Goal: Task Accomplishment & Management: Manage account settings

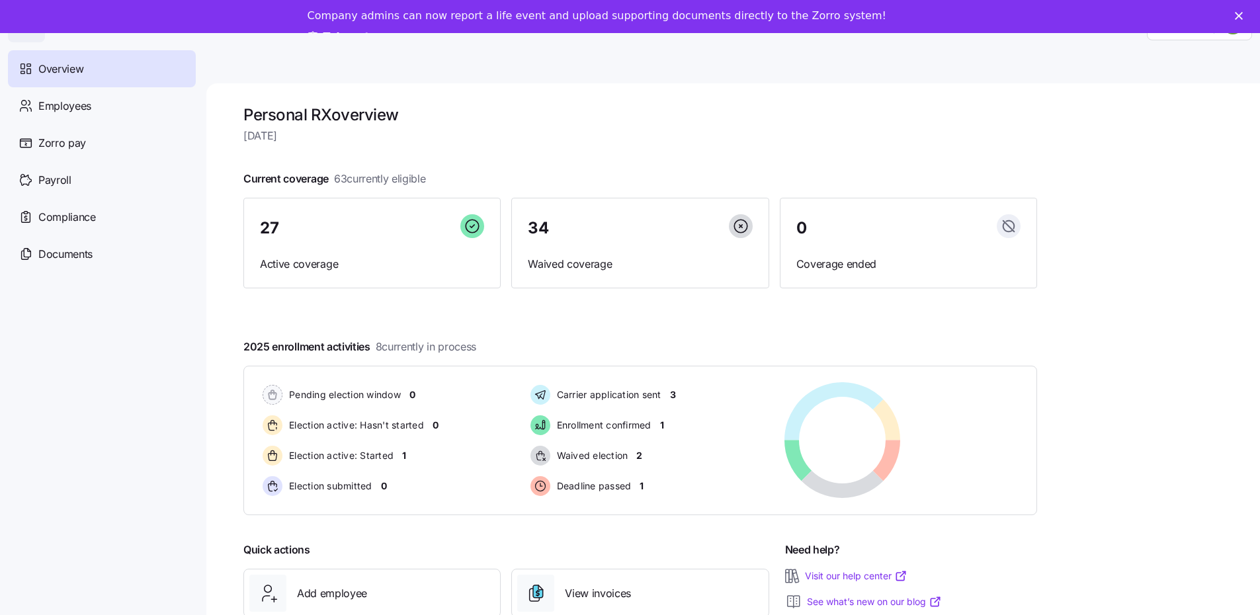
click at [1243, 13] on icon "Close" at bounding box center [1239, 16] width 8 height 8
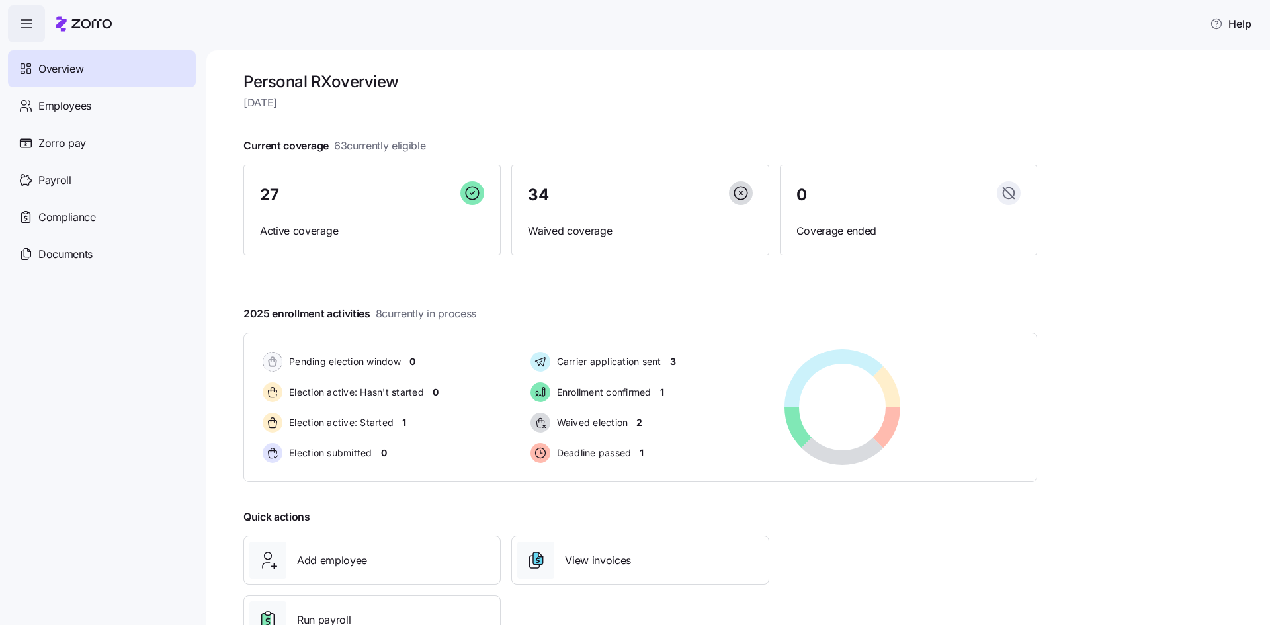
drag, startPoint x: 0, startPoint y: 0, endPoint x: 23, endPoint y: 23, distance: 32.7
click at [23, 23] on icon "button" at bounding box center [27, 24] width 16 height 16
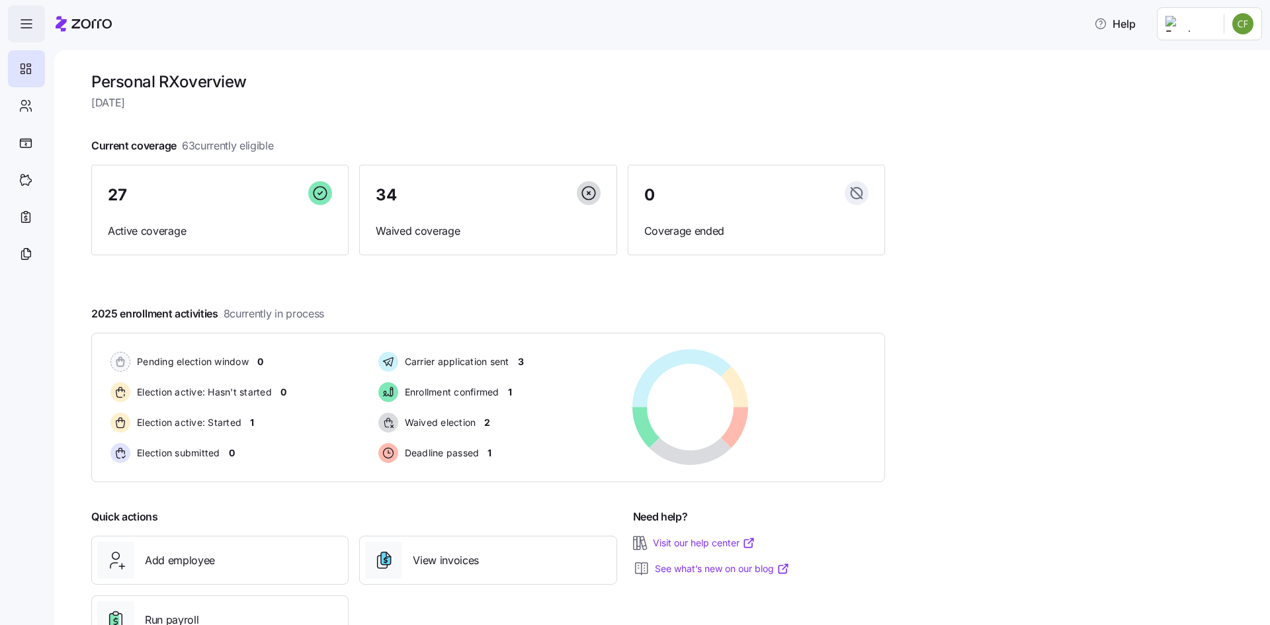
click at [23, 23] on icon "button" at bounding box center [27, 24] width 16 height 16
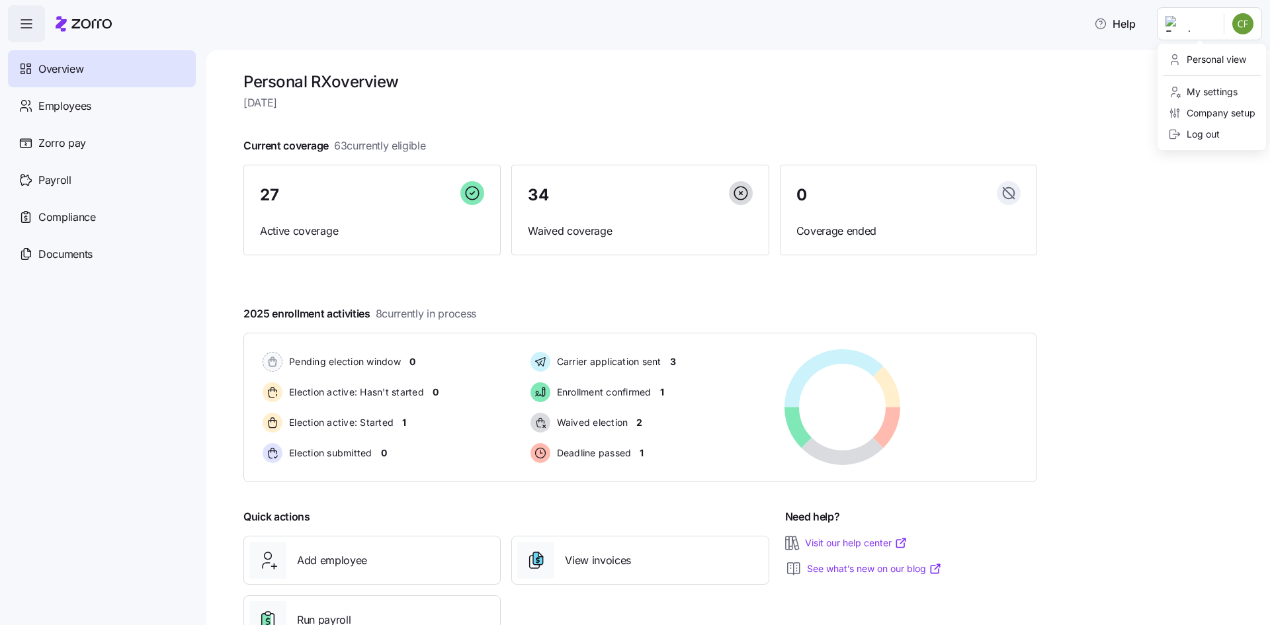
click at [1245, 21] on html "Help Overview Employees Zorro pay Payroll Compliance Documents Personal RX over…" at bounding box center [635, 308] width 1270 height 617
drag, startPoint x: 1205, startPoint y: 136, endPoint x: 1203, endPoint y: 129, distance: 6.9
click at [1203, 129] on div "Personal RX overview Thursday, August 28 Current coverage 63 currently eligible…" at bounding box center [738, 337] width 1064 height 575
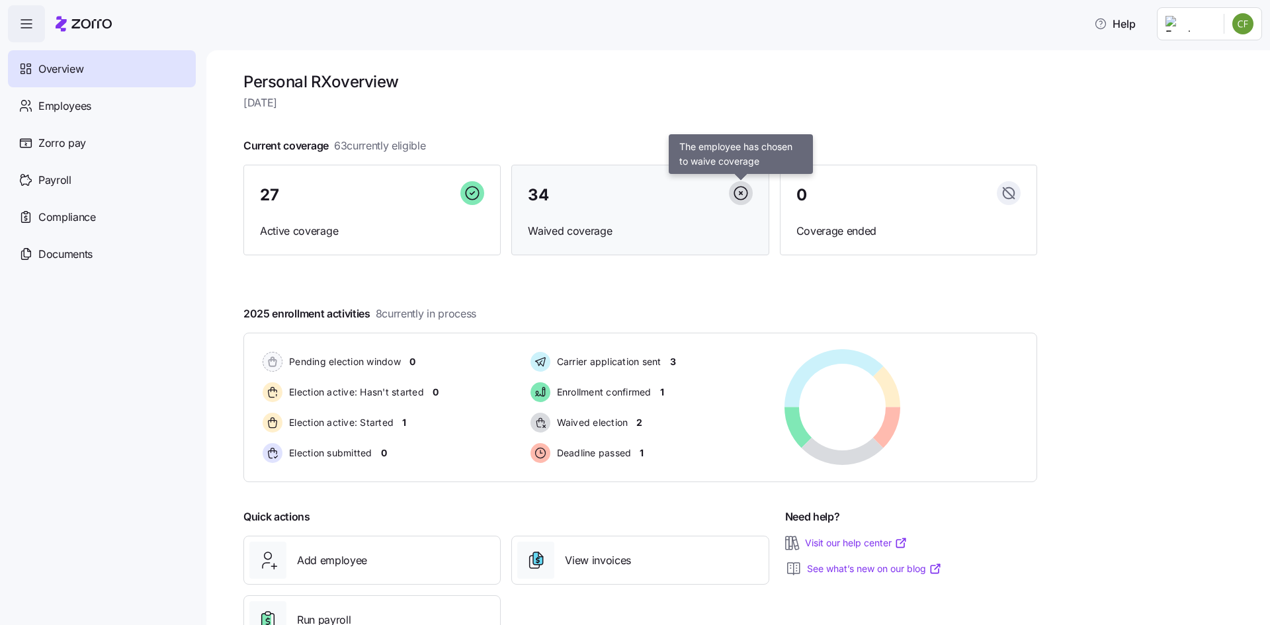
click at [742, 197] on icon at bounding box center [741, 193] width 24 height 24
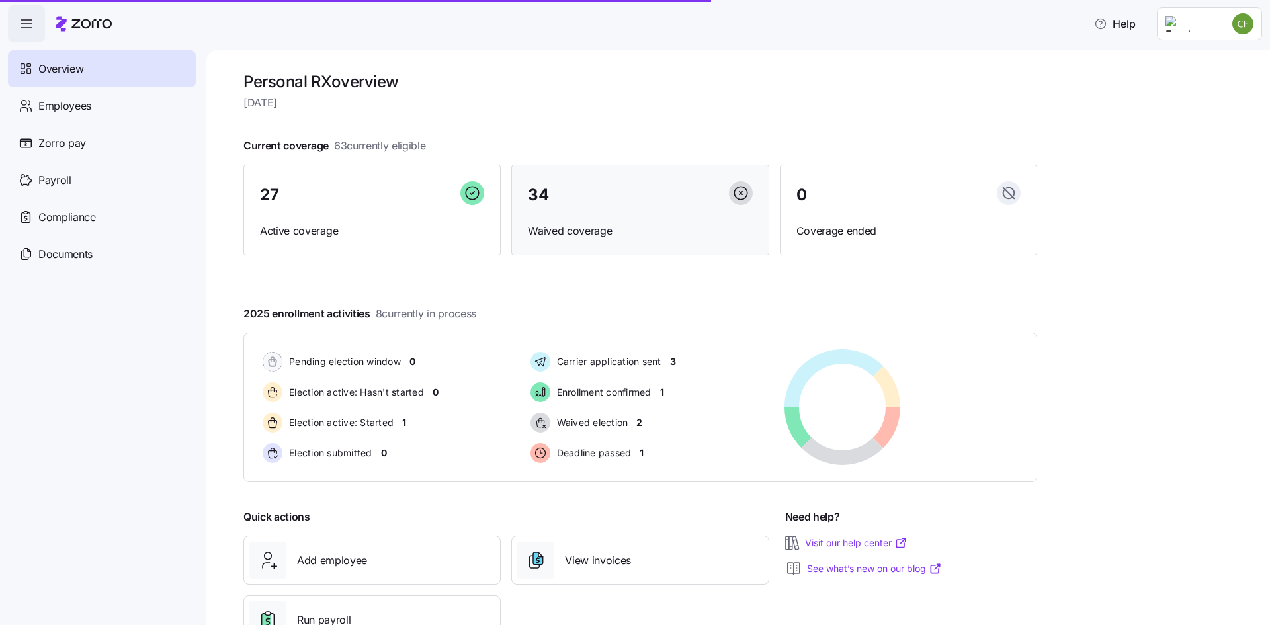
click at [587, 190] on div "34" at bounding box center [640, 195] width 224 height 28
click at [313, 223] on span "Active coverage" at bounding box center [372, 231] width 224 height 17
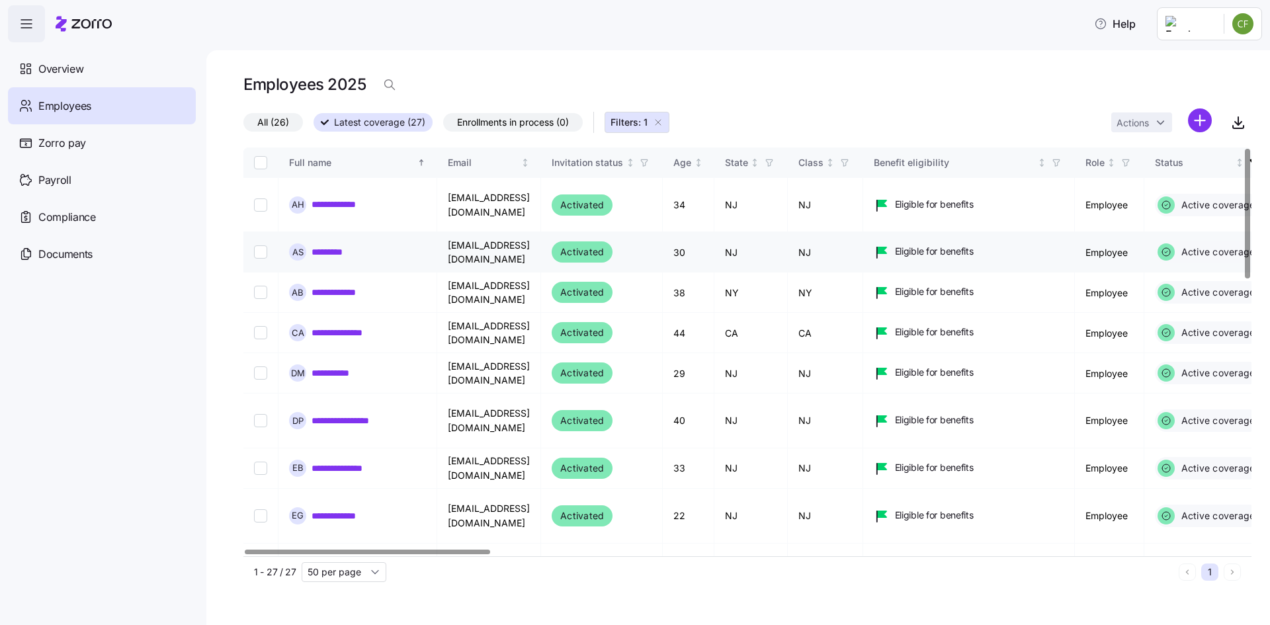
click at [320, 251] on link "*********" at bounding box center [334, 251] width 45 height 13
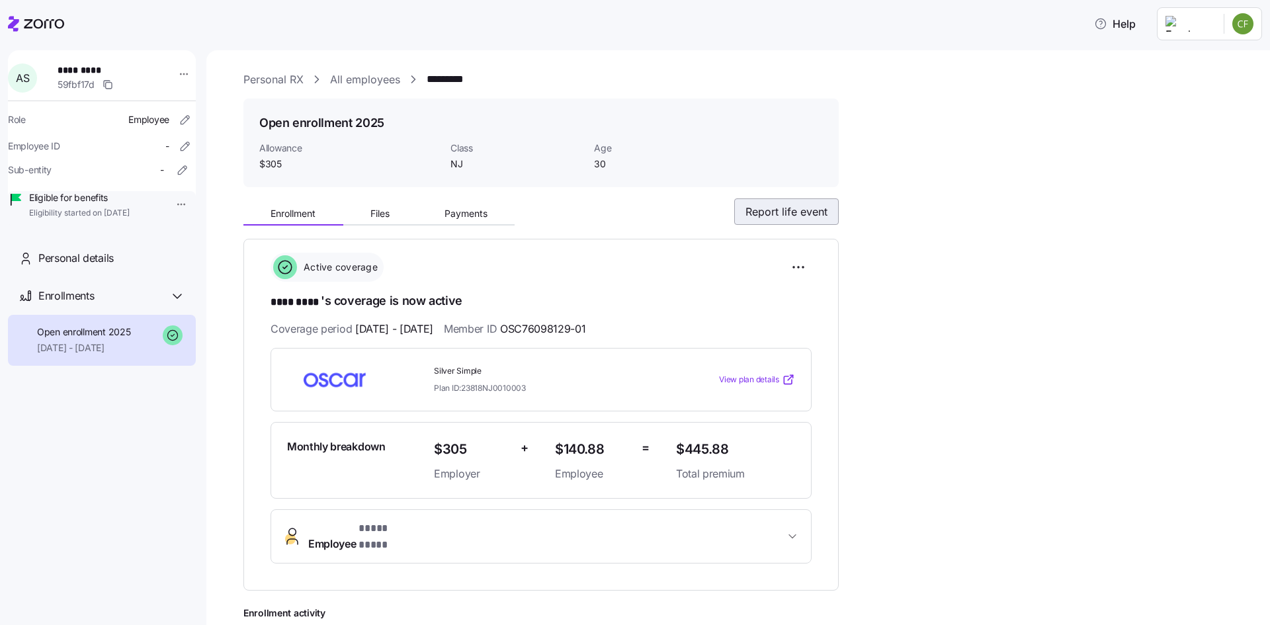
click at [809, 207] on span "Report life event" at bounding box center [787, 212] width 82 height 16
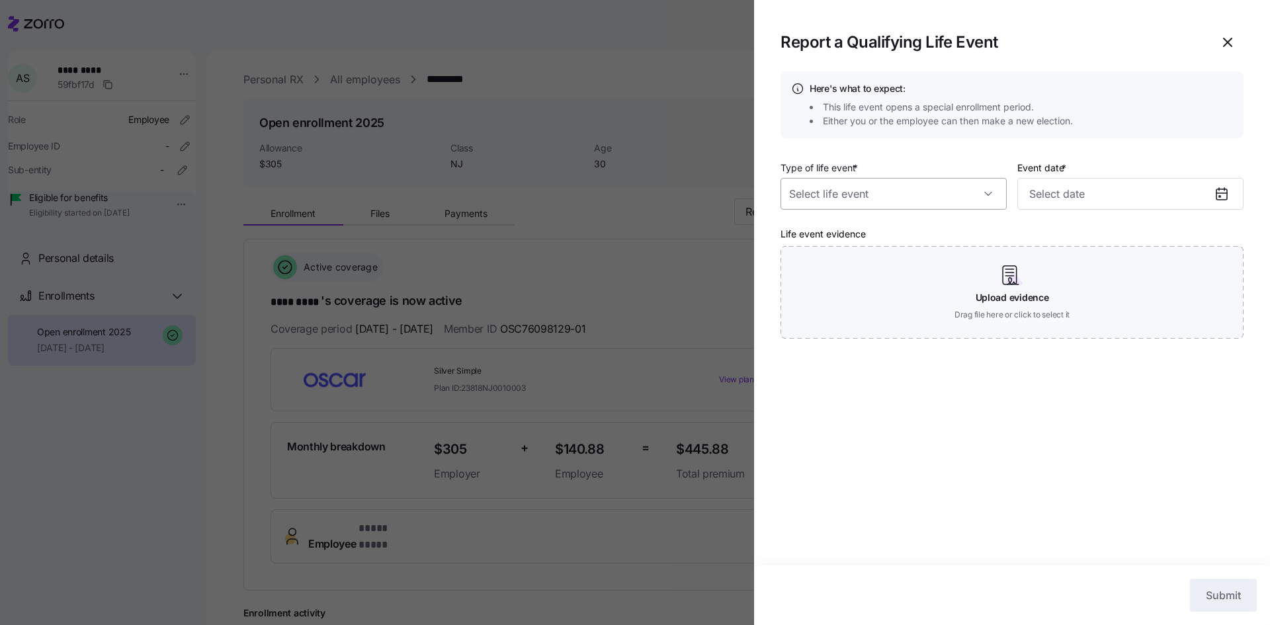
click at [990, 196] on input "Type of life event *" at bounding box center [894, 194] width 226 height 32
click at [1086, 56] on div "Report a Qualifying Life Event" at bounding box center [1012, 42] width 463 height 32
click at [1231, 45] on icon "button" at bounding box center [1228, 42] width 8 height 8
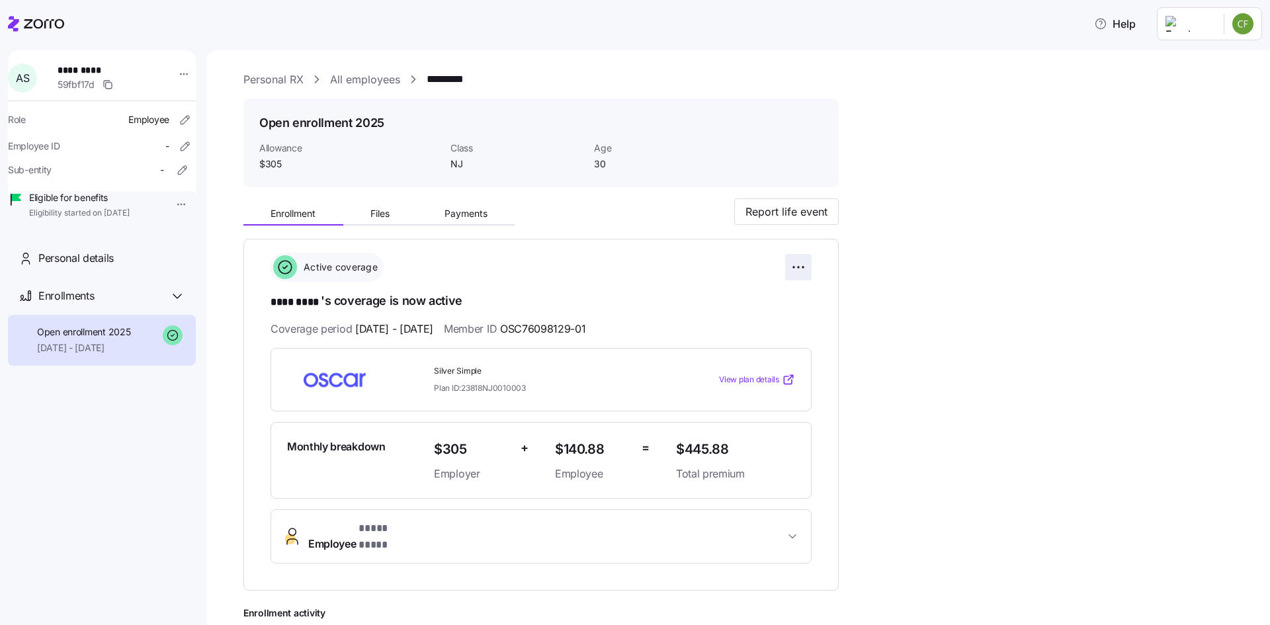
click at [799, 269] on html "**********" at bounding box center [635, 308] width 1270 height 617
click at [934, 260] on html "**********" at bounding box center [635, 308] width 1270 height 617
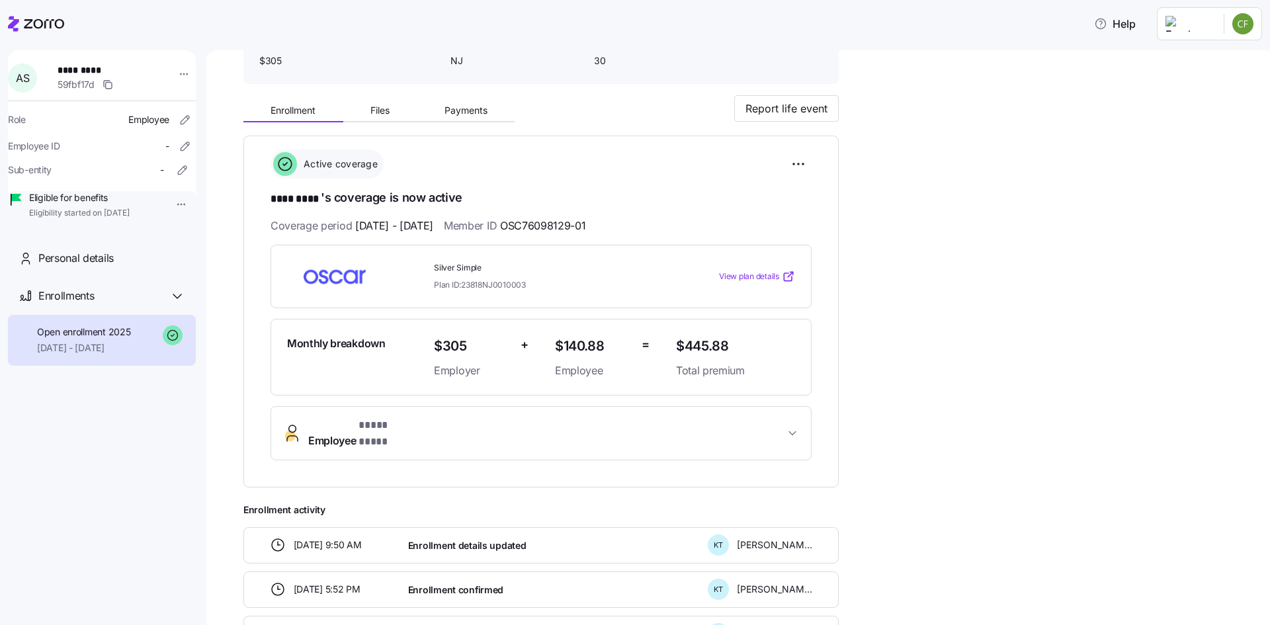
scroll to position [198, 0]
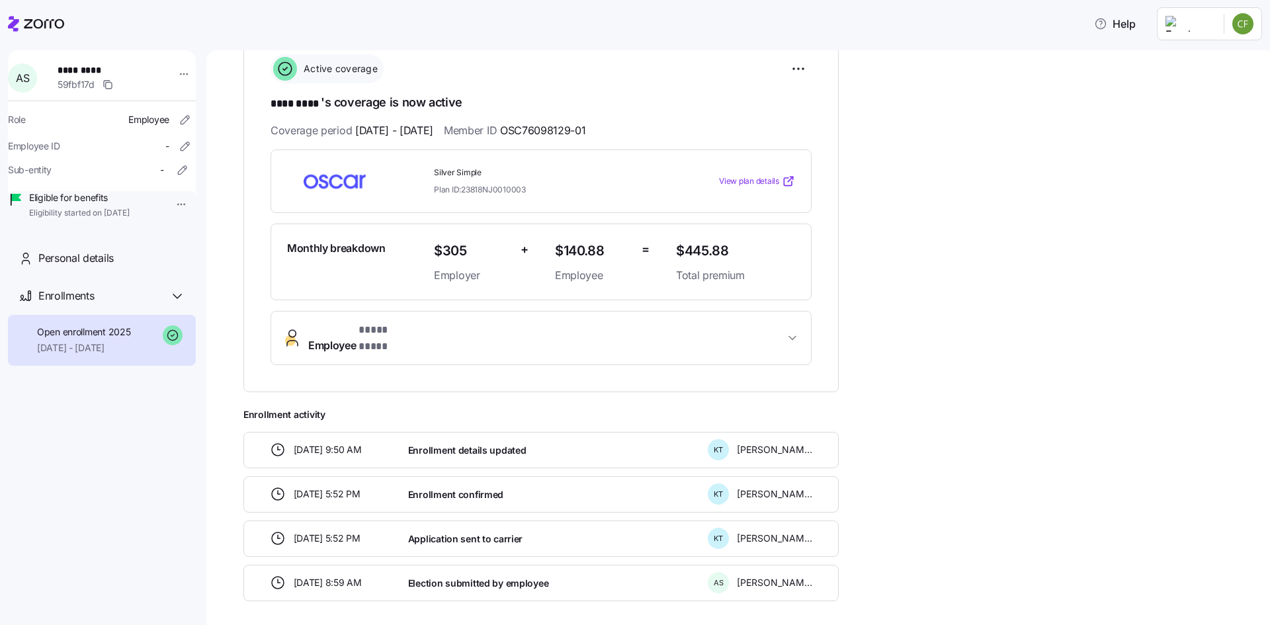
click at [795, 333] on icon "button" at bounding box center [792, 337] width 13 height 13
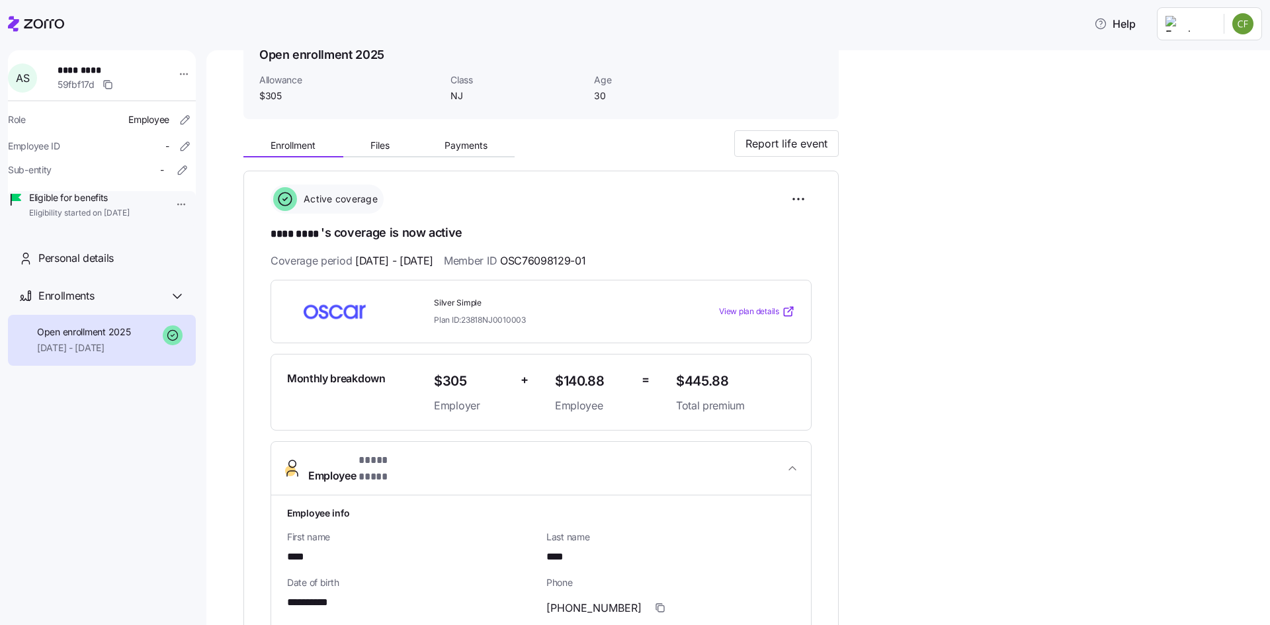
scroll to position [0, 0]
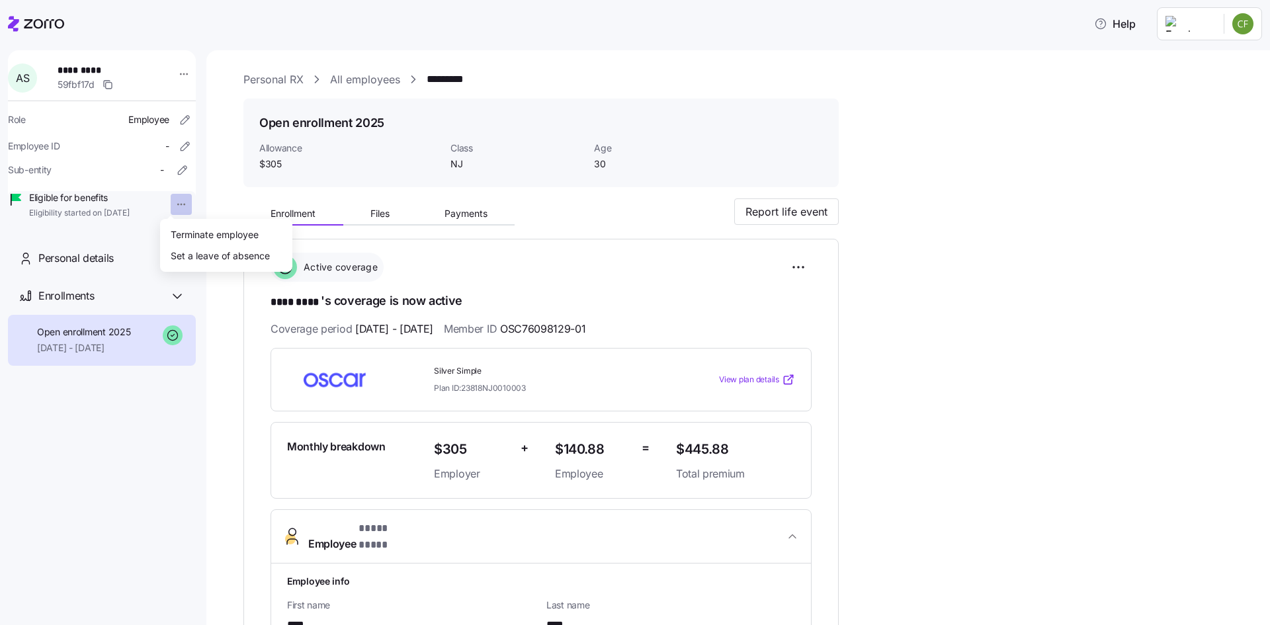
click at [173, 205] on html "**********" at bounding box center [635, 308] width 1270 height 617
click at [190, 236] on div "Terminate employee" at bounding box center [215, 234] width 88 height 15
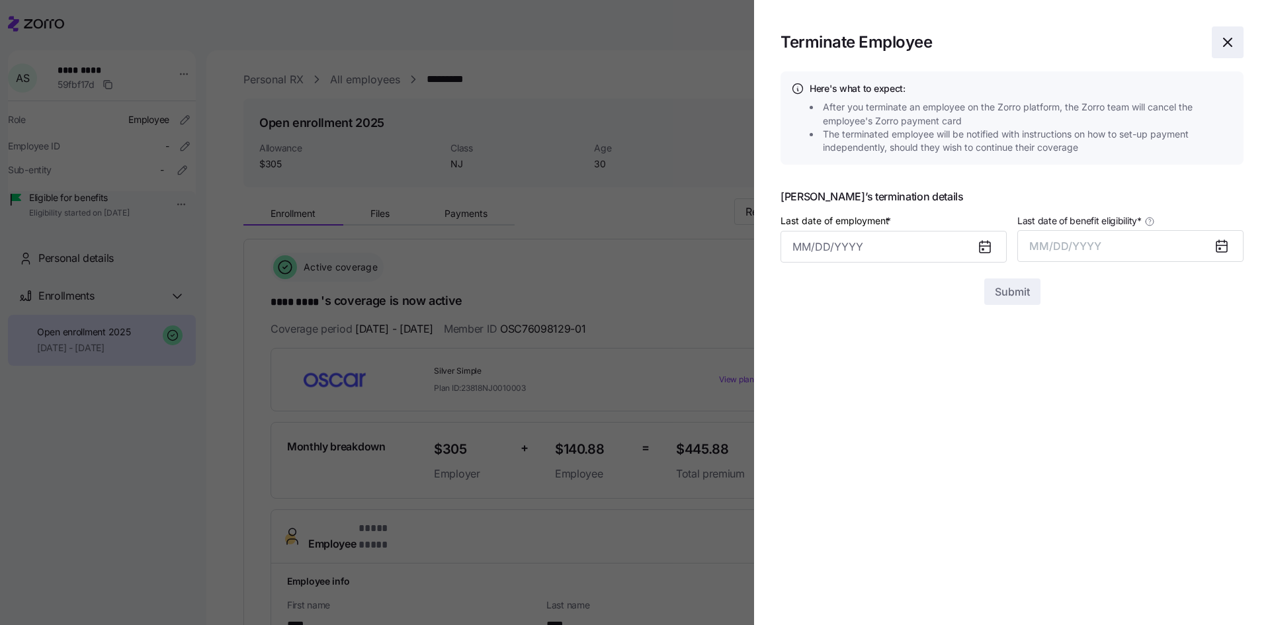
click at [1226, 42] on icon "button" at bounding box center [1228, 42] width 16 height 16
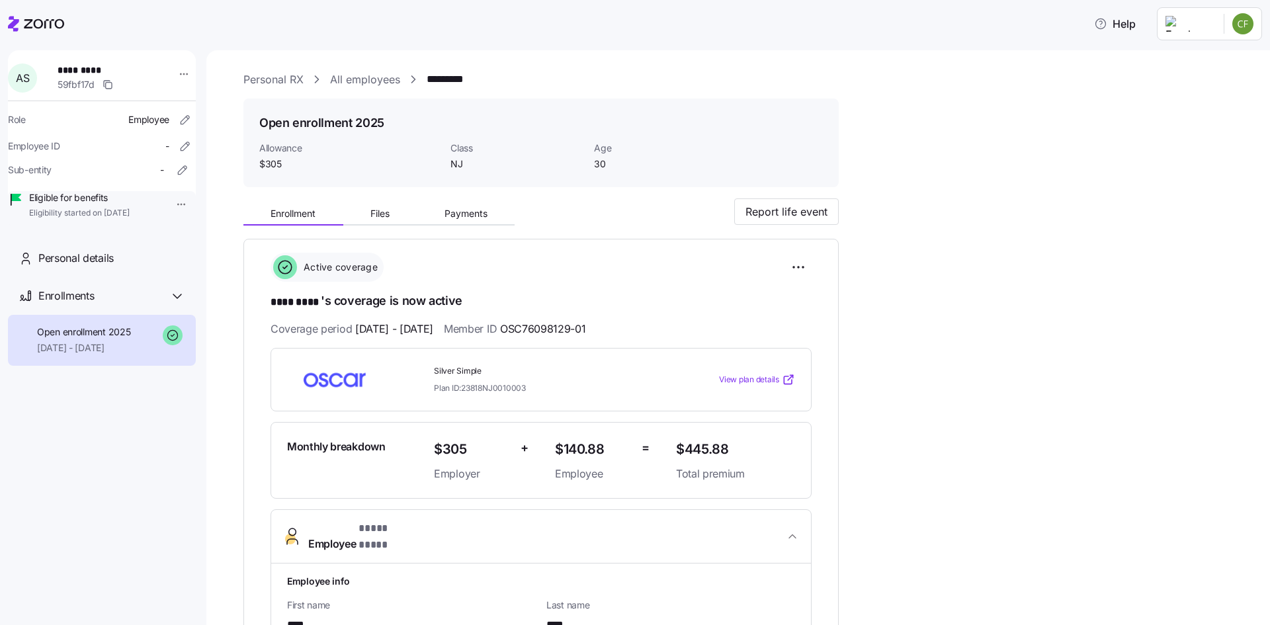
click at [43, 24] on icon at bounding box center [36, 24] width 56 height 16
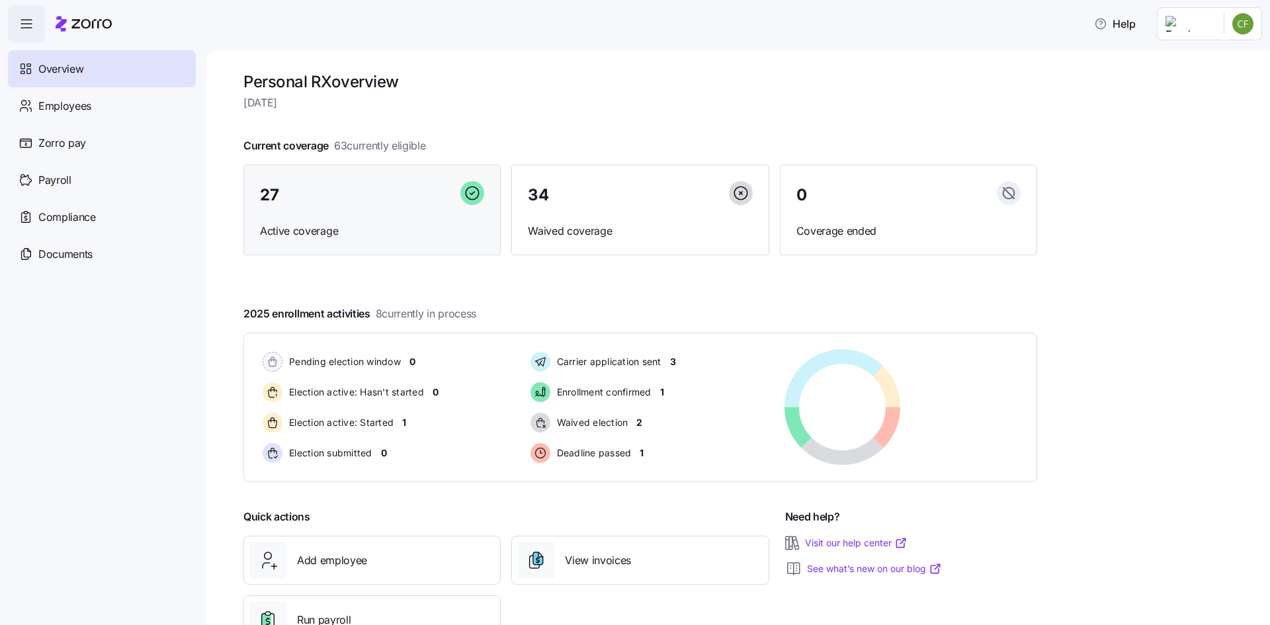
click at [342, 234] on span "Active coverage" at bounding box center [372, 231] width 224 height 17
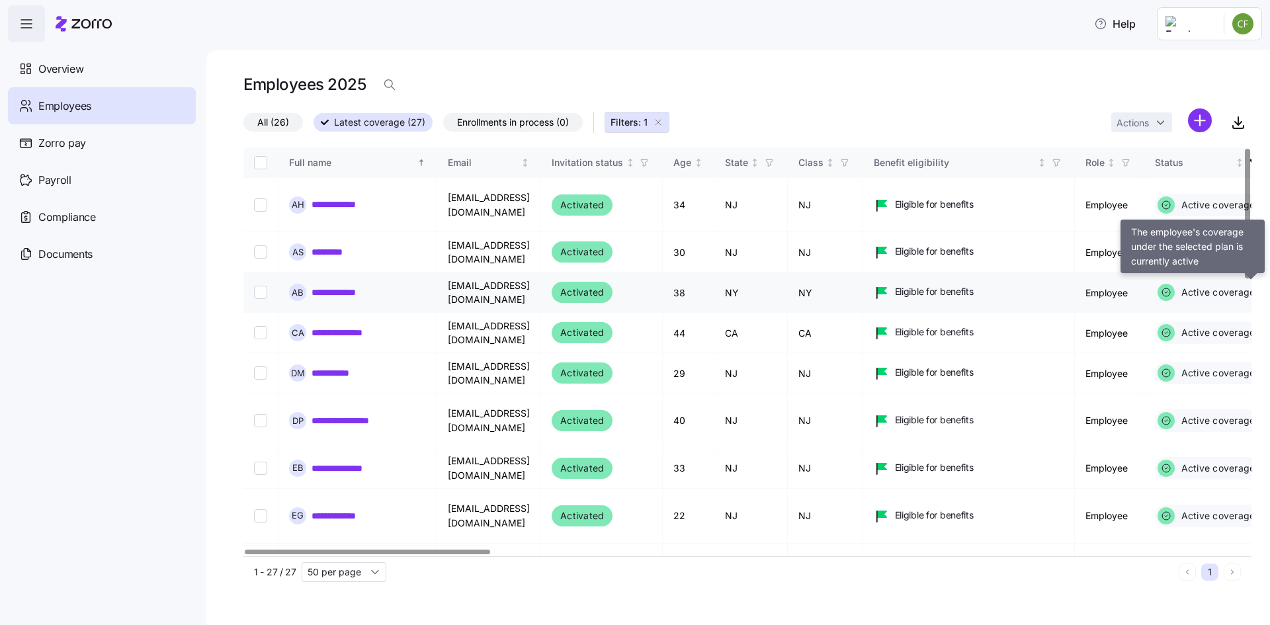
click at [1236, 288] on span "Active coverage" at bounding box center [1217, 292] width 78 height 13
click at [355, 290] on link "**********" at bounding box center [347, 292] width 71 height 13
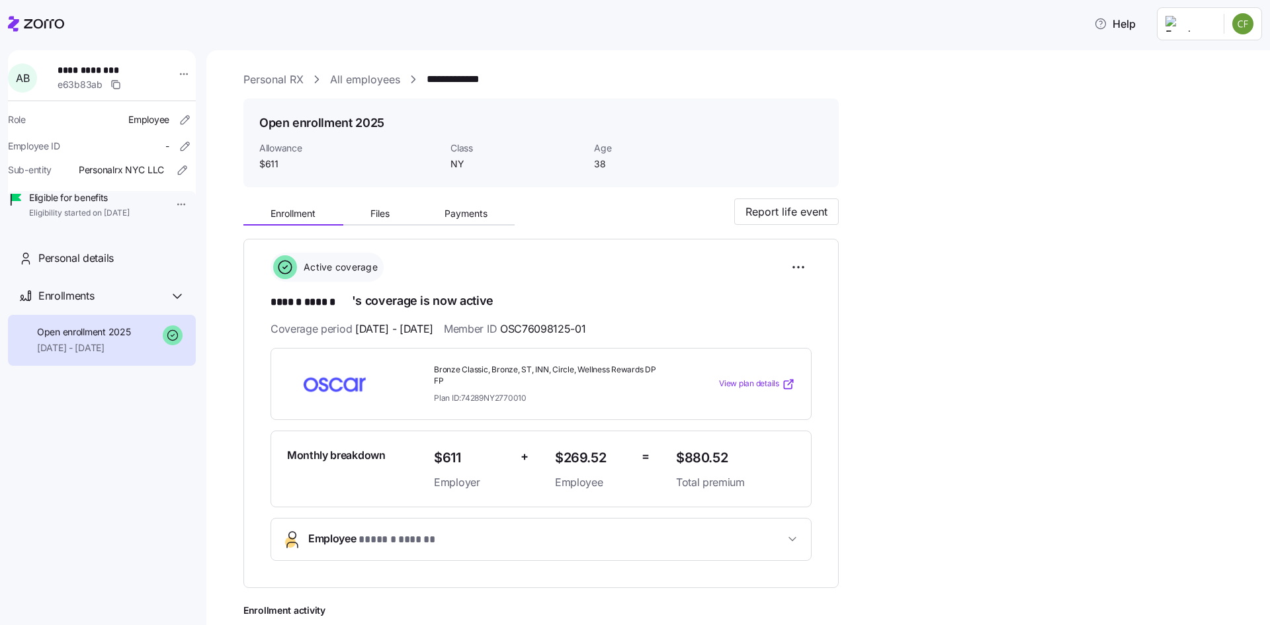
drag, startPoint x: 781, startPoint y: 215, endPoint x: 671, endPoint y: 199, distance: 111.6
click at [678, 198] on div "Enrollment Files Payments Report life event" at bounding box center [540, 212] width 595 height 28
click at [180, 122] on icon "button" at bounding box center [185, 119] width 13 height 13
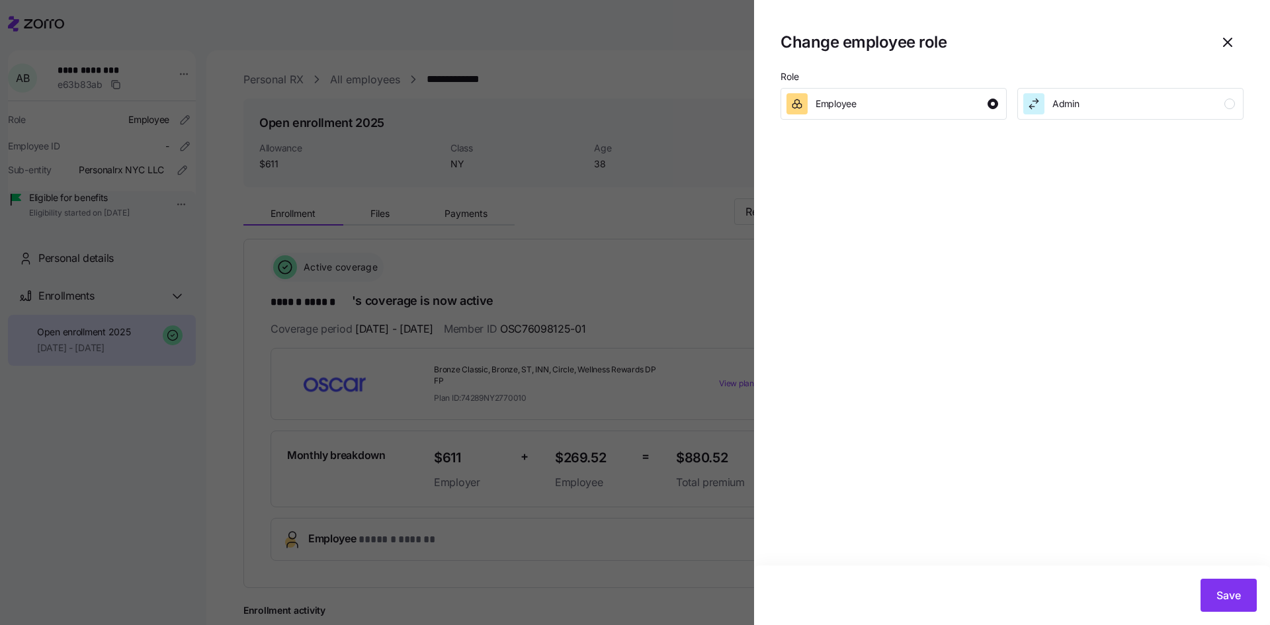
click at [291, 21] on div at bounding box center [635, 312] width 1270 height 625
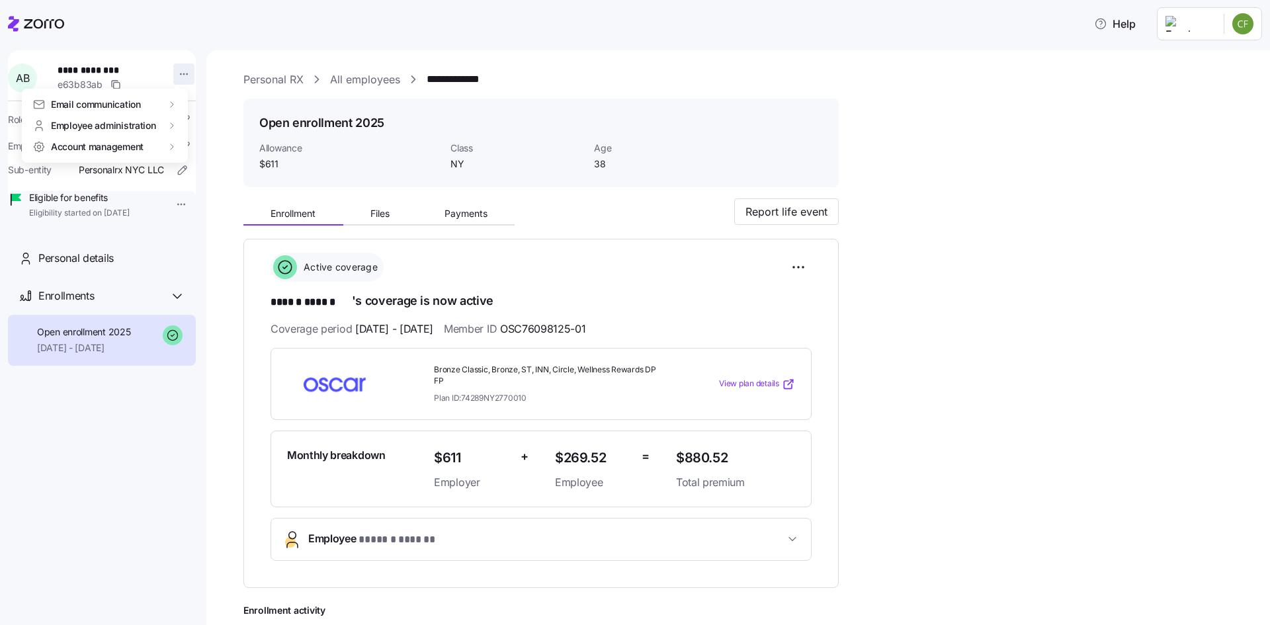
click at [181, 73] on html "**********" at bounding box center [635, 308] width 1270 height 617
click at [189, 202] on html "**********" at bounding box center [635, 308] width 1270 height 617
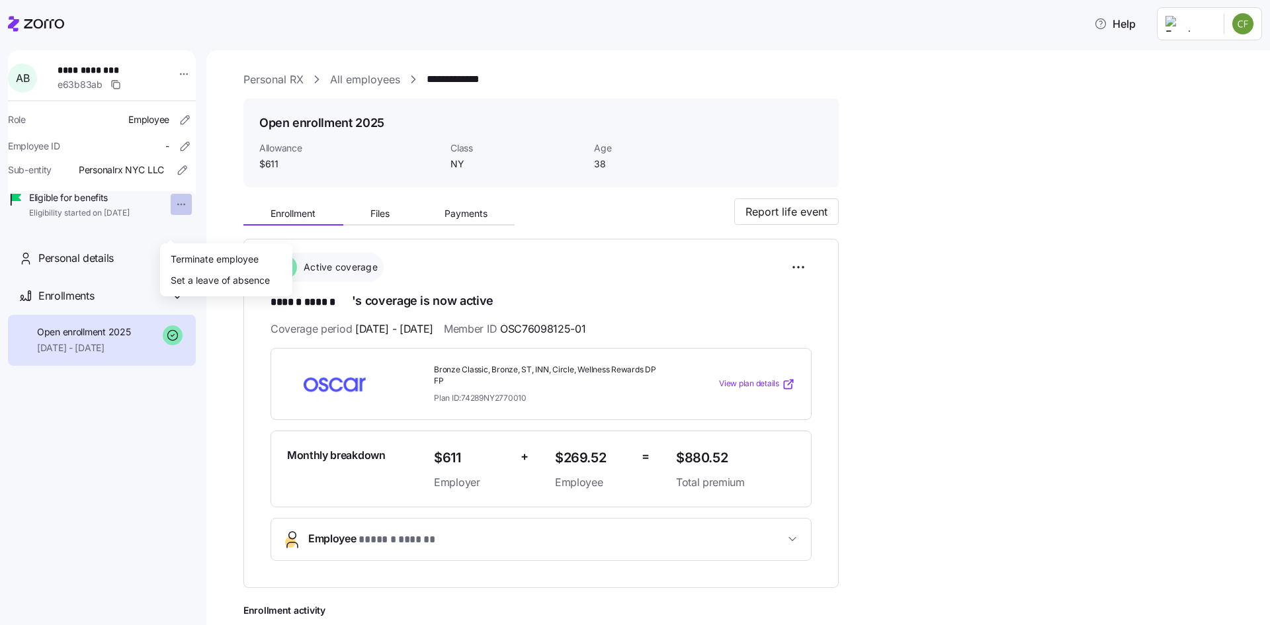
click at [176, 231] on html "**********" at bounding box center [635, 308] width 1270 height 617
click at [196, 258] on div "Terminate employee" at bounding box center [215, 258] width 88 height 15
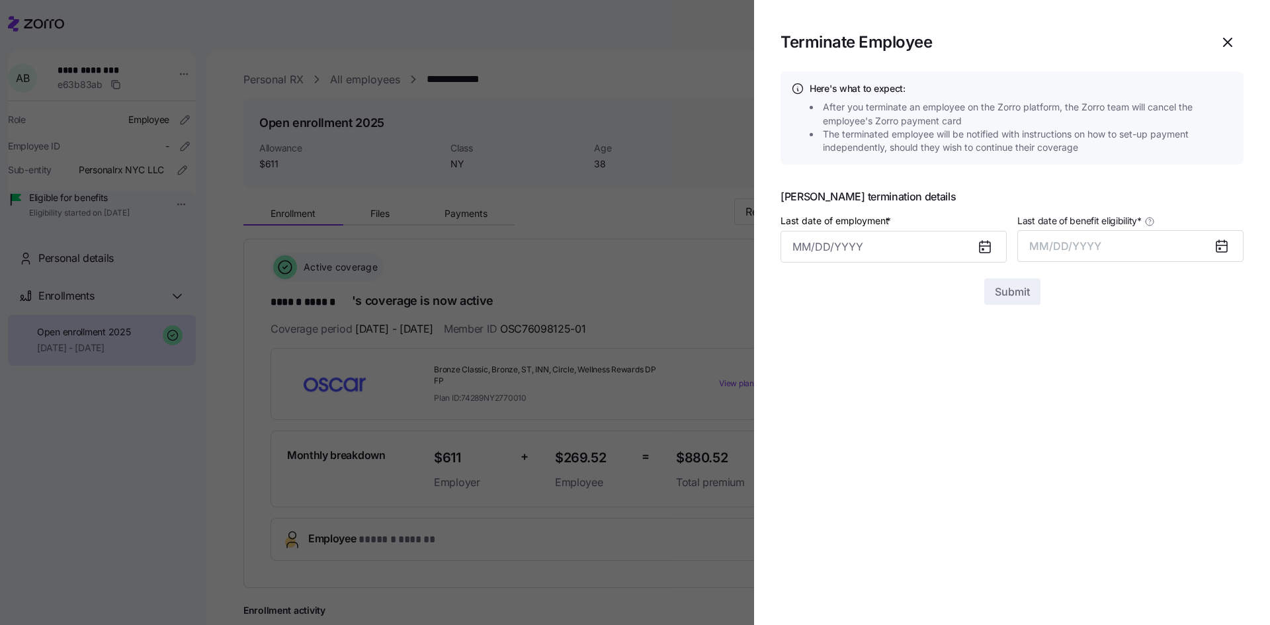
click at [983, 249] on icon at bounding box center [983, 249] width 1 height 1
click at [984, 247] on icon at bounding box center [985, 247] width 11 height 11
click at [919, 251] on input "Last date of employment *" at bounding box center [894, 247] width 226 height 32
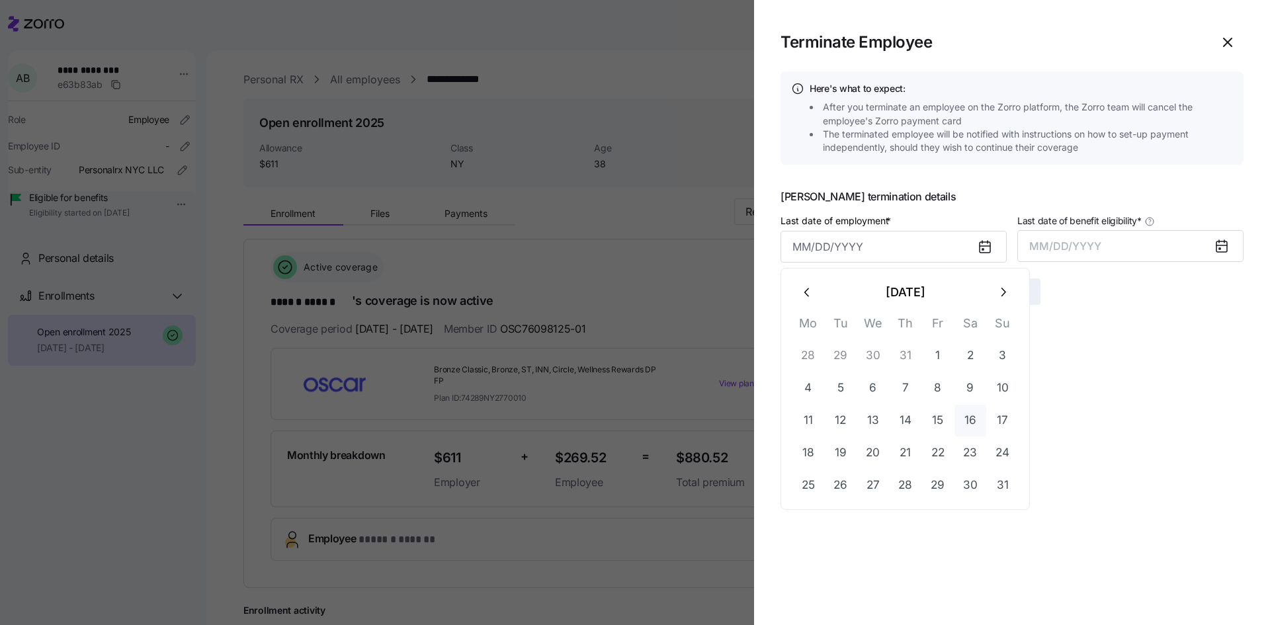
click at [977, 420] on button "16" at bounding box center [971, 421] width 32 height 32
type input "[DATE]"
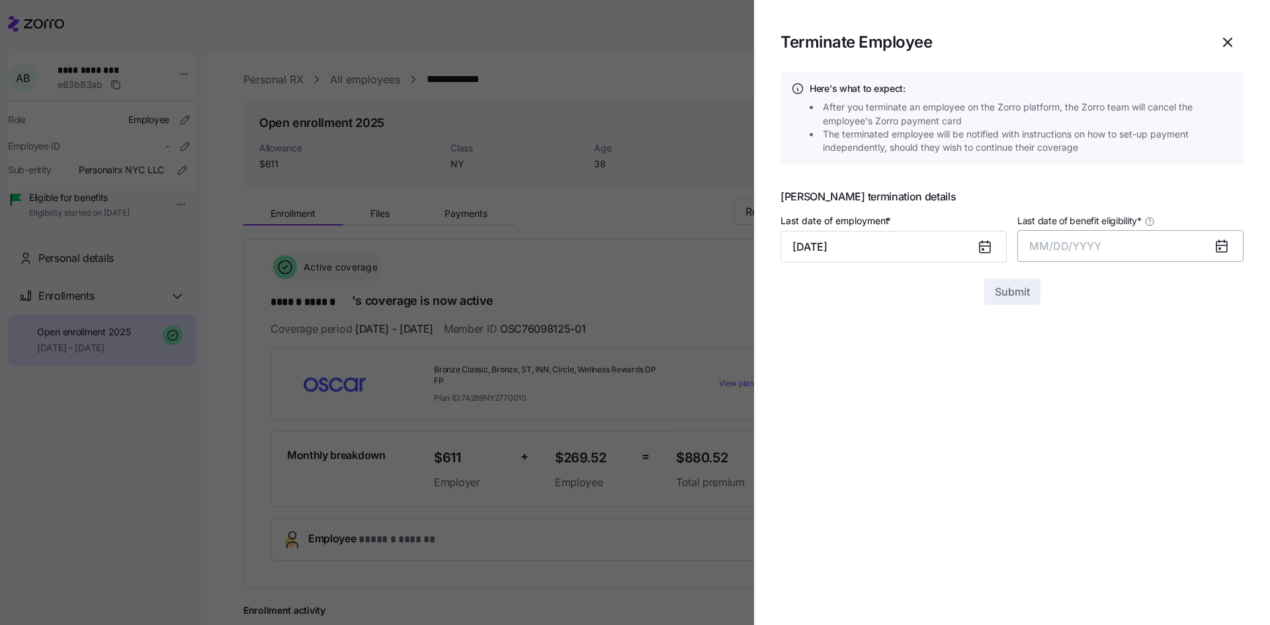
click at [1108, 252] on button "MM/DD/YYYY" at bounding box center [1131, 246] width 226 height 32
drag, startPoint x: 1143, startPoint y: 388, endPoint x: 994, endPoint y: 318, distance: 164.9
click at [993, 367] on body "**********" at bounding box center [635, 308] width 1270 height 617
click at [1071, 245] on span "MM/DD/YYYY" at bounding box center [1066, 246] width 72 height 13
click at [1224, 245] on icon at bounding box center [1222, 245] width 11 height 0
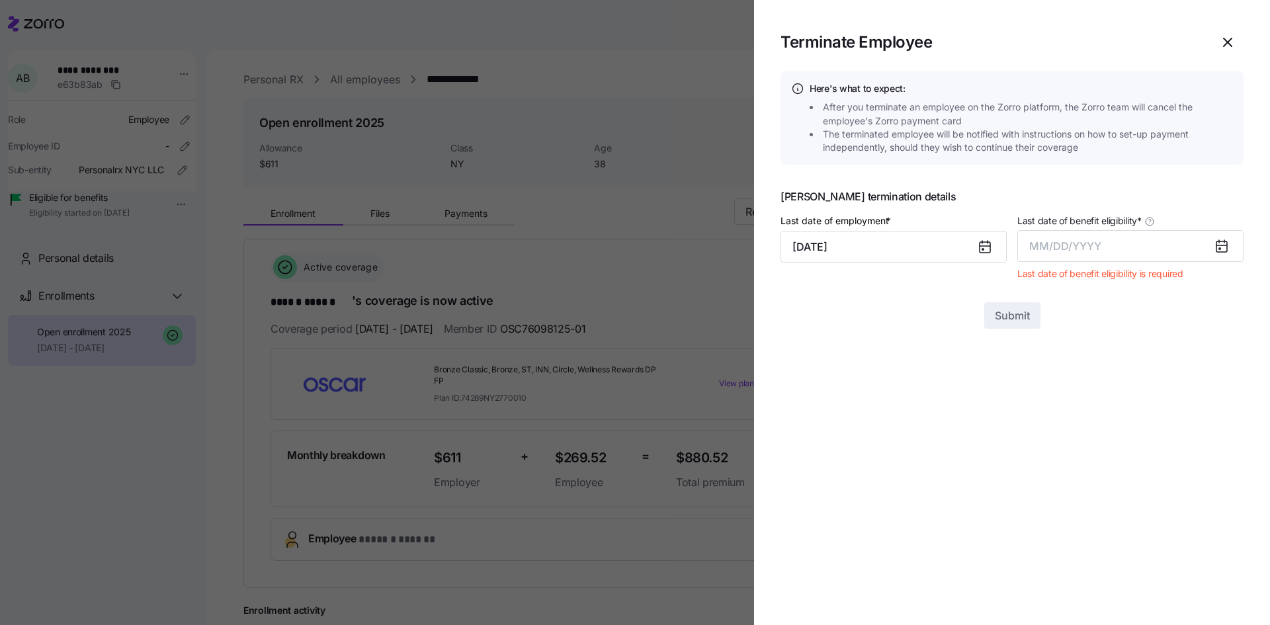
click at [1217, 241] on icon at bounding box center [1222, 246] width 16 height 16
click at [1078, 247] on span "MM/DD/YYYY" at bounding box center [1066, 246] width 72 height 13
click at [1213, 391] on button "Sep" at bounding box center [1217, 394] width 75 height 32
click at [1059, 247] on button "[DATE]" at bounding box center [1131, 246] width 226 height 32
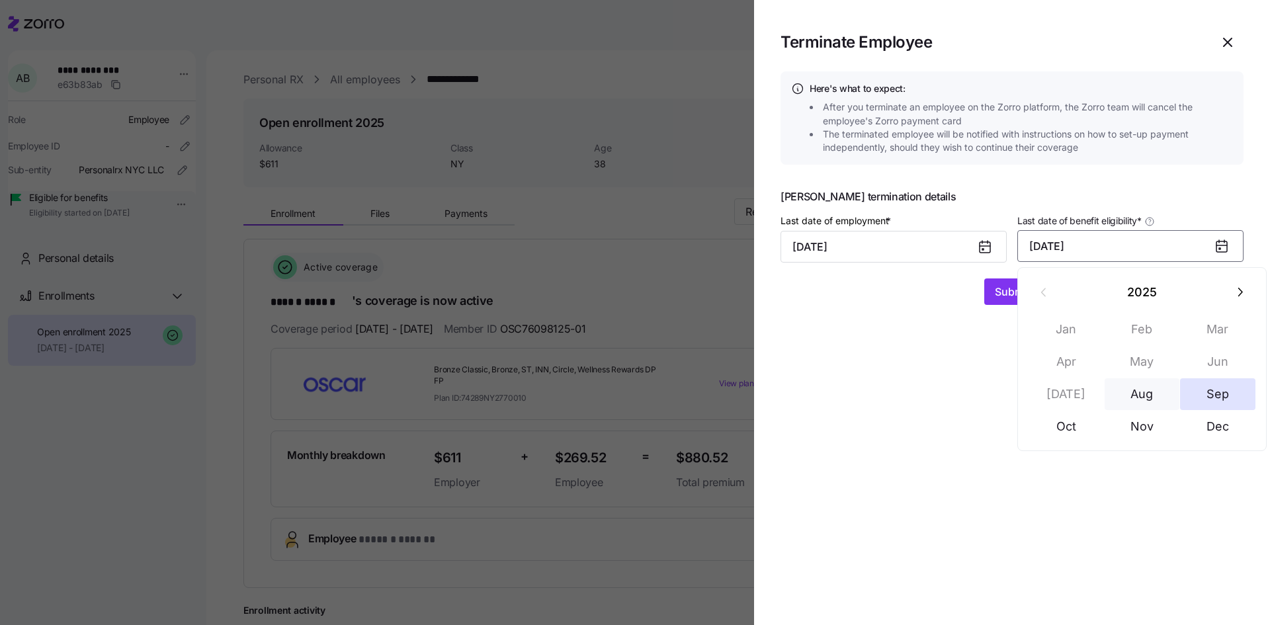
click at [1150, 398] on button "Aug" at bounding box center [1142, 394] width 75 height 32
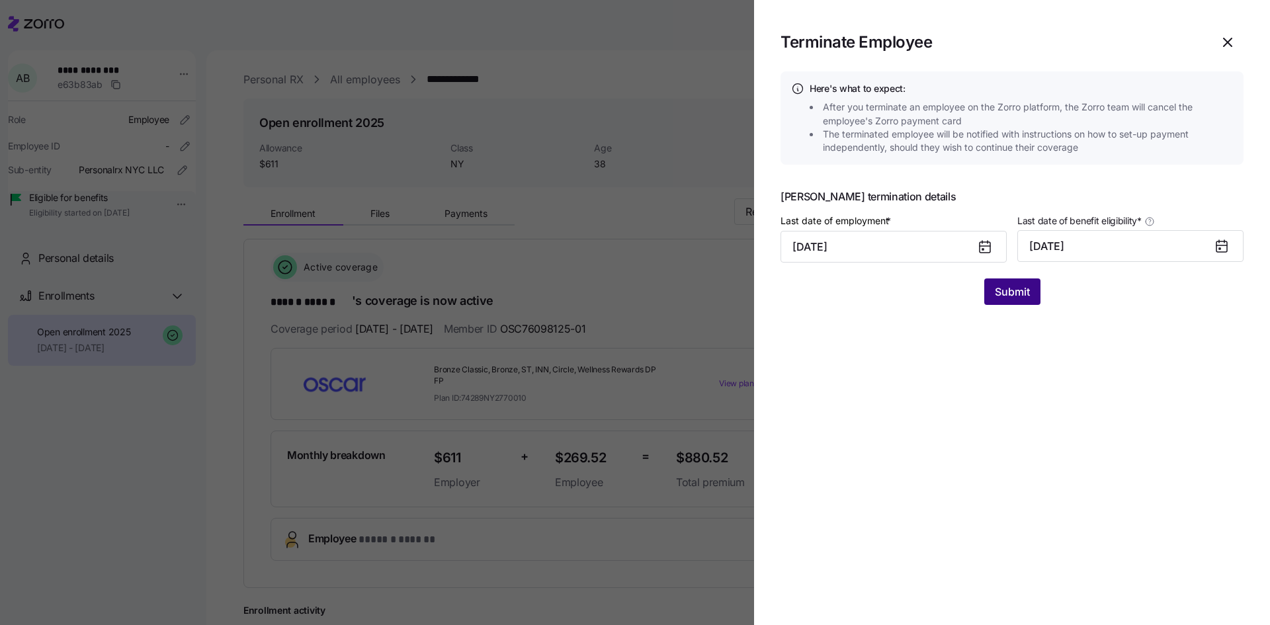
click at [1018, 293] on span "Submit" at bounding box center [1012, 292] width 35 height 16
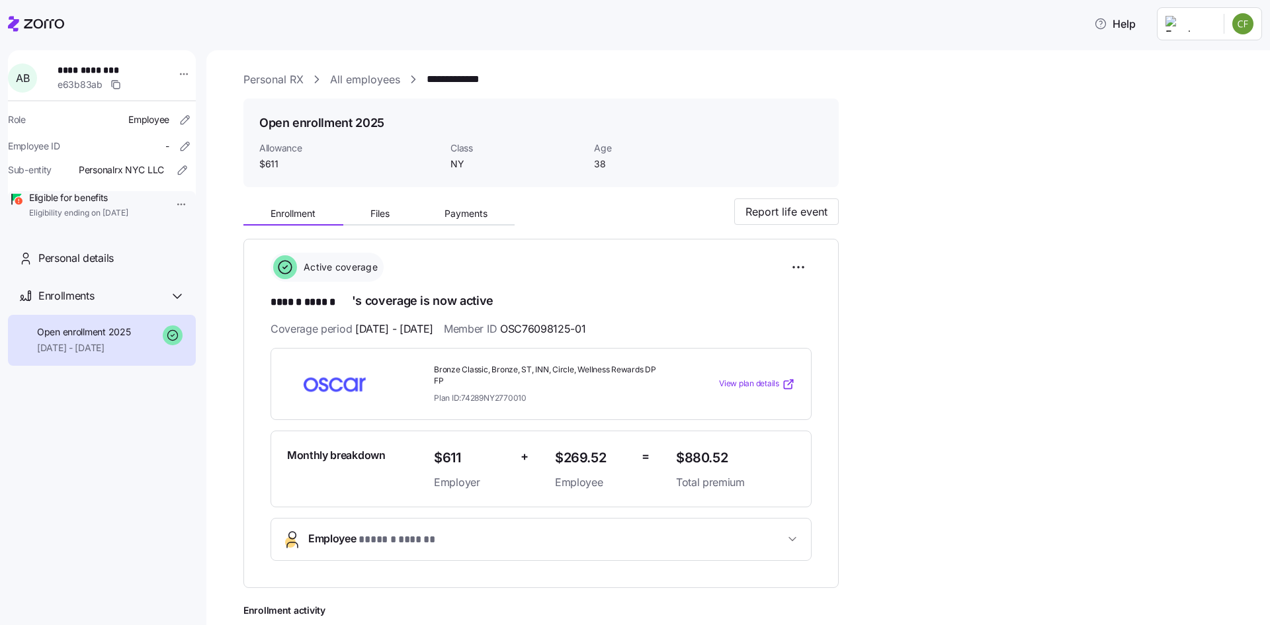
drag, startPoint x: 39, startPoint y: 23, endPoint x: 50, endPoint y: 30, distance: 13.4
click at [40, 24] on icon at bounding box center [36, 24] width 56 height 16
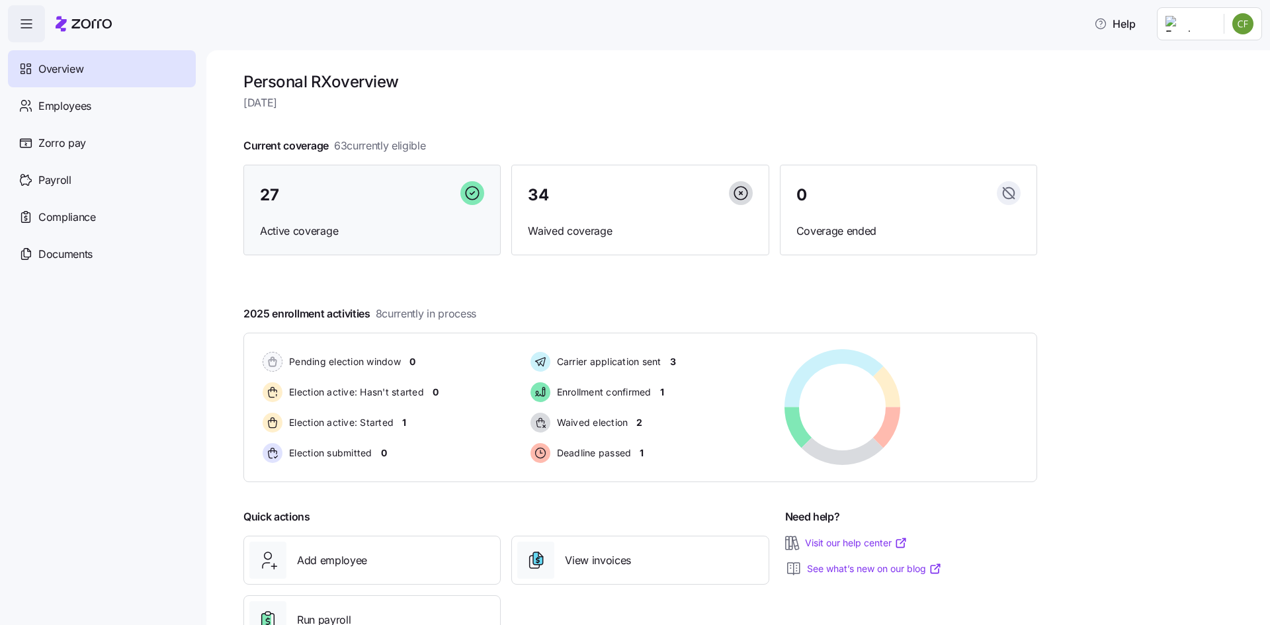
click at [333, 229] on span "Active coverage" at bounding box center [372, 231] width 224 height 17
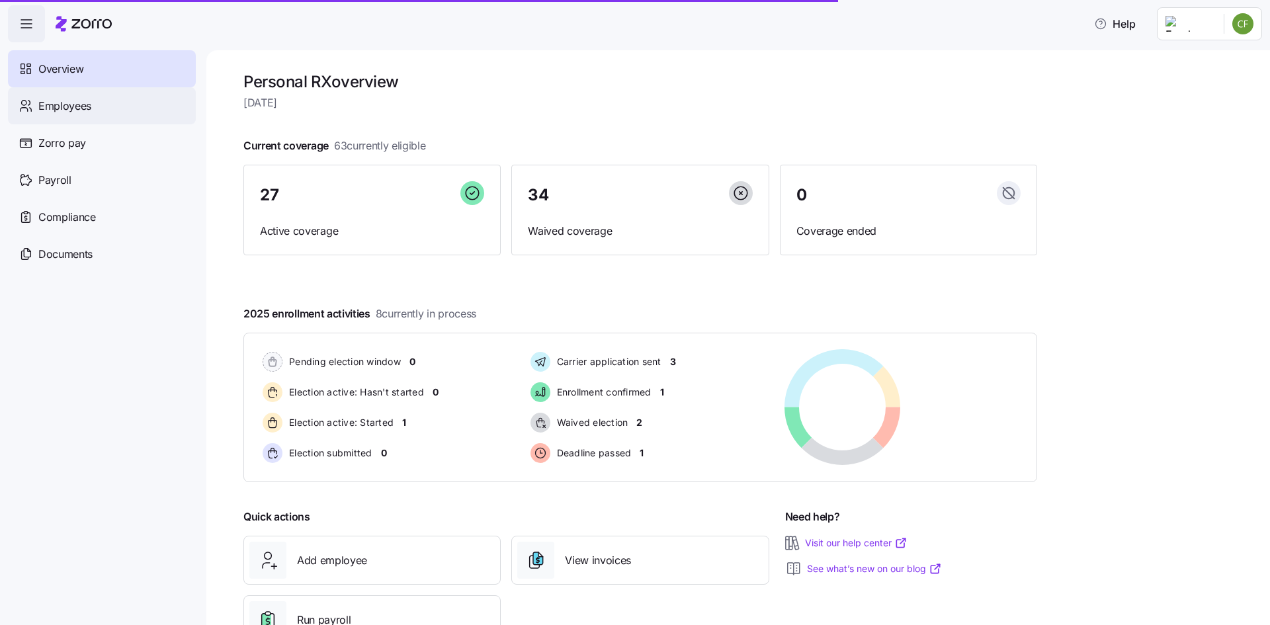
click at [87, 98] on span "Employees" at bounding box center [64, 106] width 53 height 17
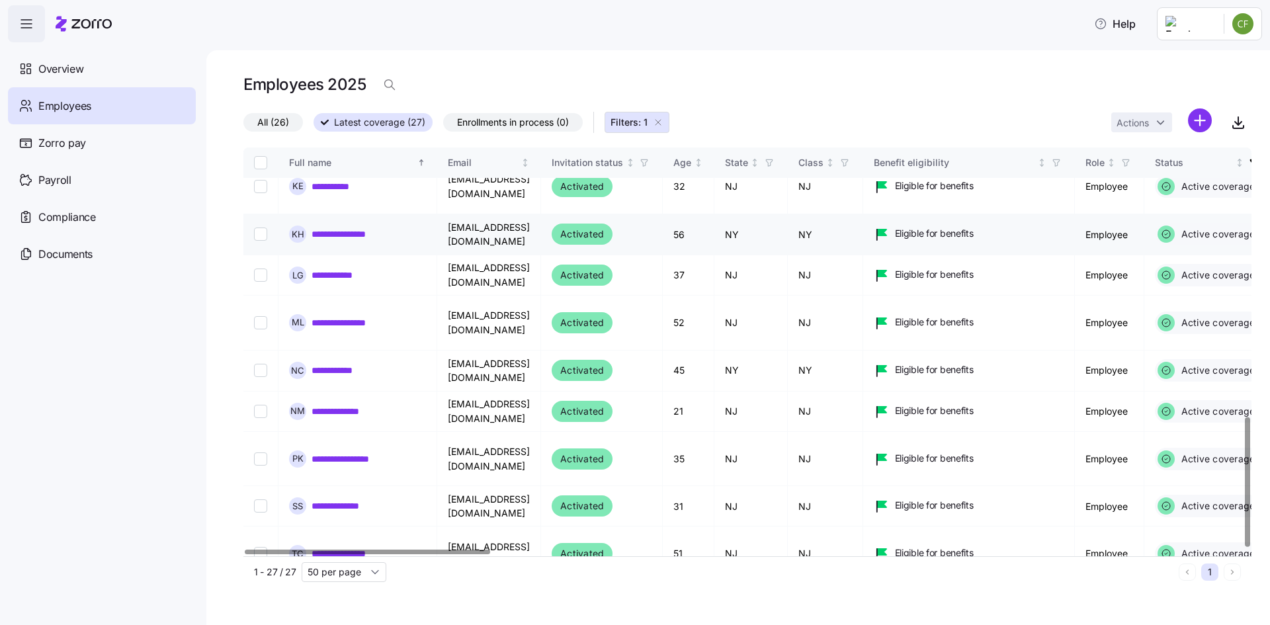
scroll to position [847, 0]
